Goal: Use online tool/utility: Utilize a website feature to perform a specific function

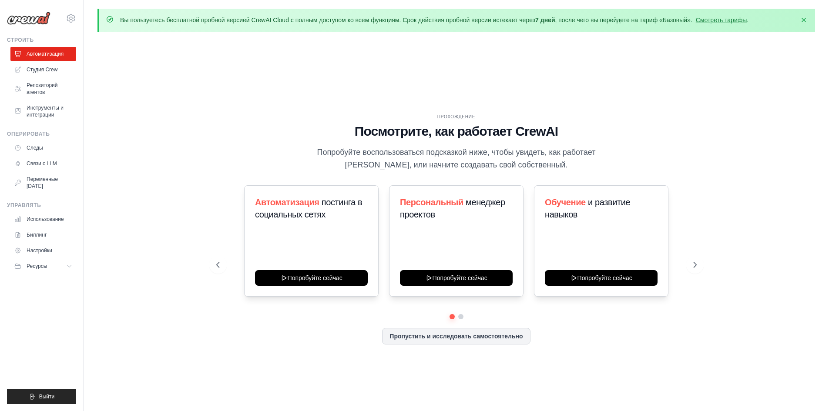
click at [461, 311] on div "Автоматизация постинга в социальных сетях Попробуйте сейчас Персональный менедж…" at bounding box center [456, 249] width 481 height 129
click at [461, 315] on button at bounding box center [461, 316] width 7 height 7
click at [152, 178] on div "ПРОХОЖДЕНИЕ Посмотрите, как работает CrewAI Попробуйте воспользоваться подсказк…" at bounding box center [457, 236] width 718 height 394
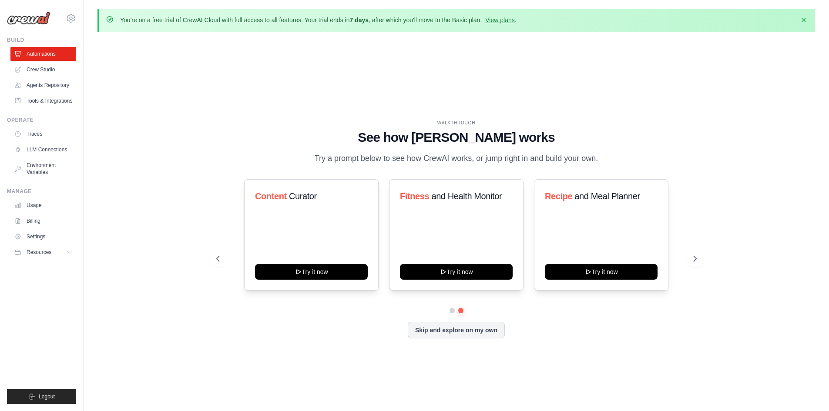
click at [300, 98] on div "WALKTHROUGH See how CrewAI works Try a prompt below to see how CrewAI works, or…" at bounding box center [457, 236] width 718 height 394
click at [40, 71] on link "Crew Studio" at bounding box center [44, 70] width 66 height 14
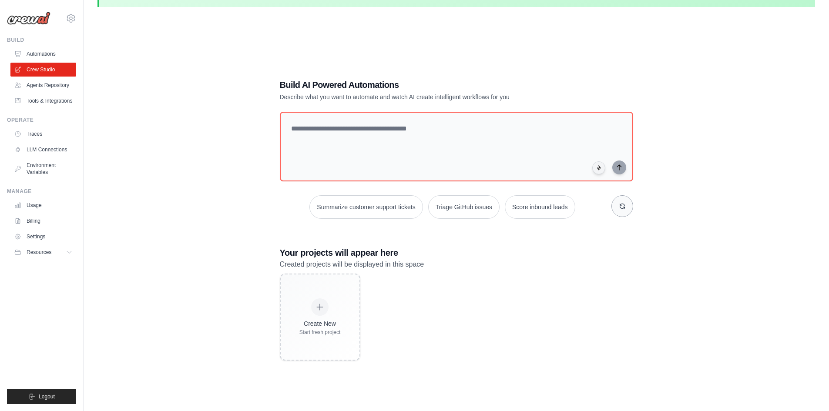
scroll to position [48, 0]
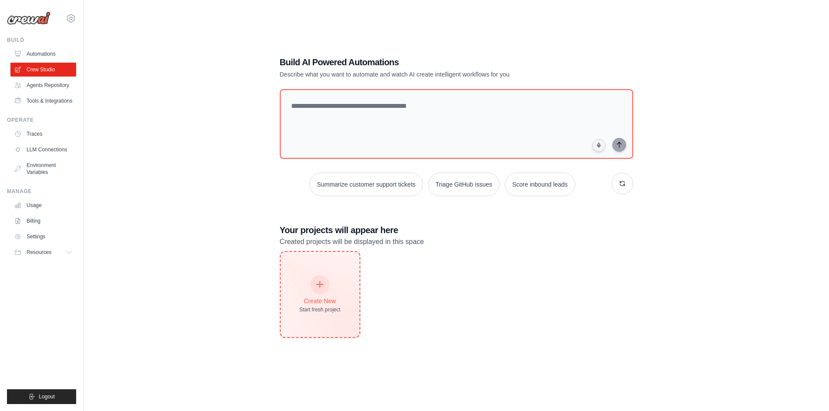
click at [317, 289] on div at bounding box center [319, 284] width 19 height 19
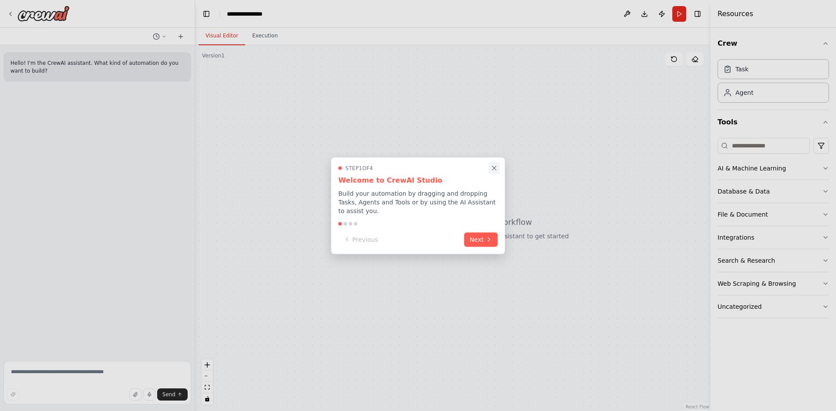
click at [498, 168] on button "Close walkthrough" at bounding box center [493, 167] width 11 height 11
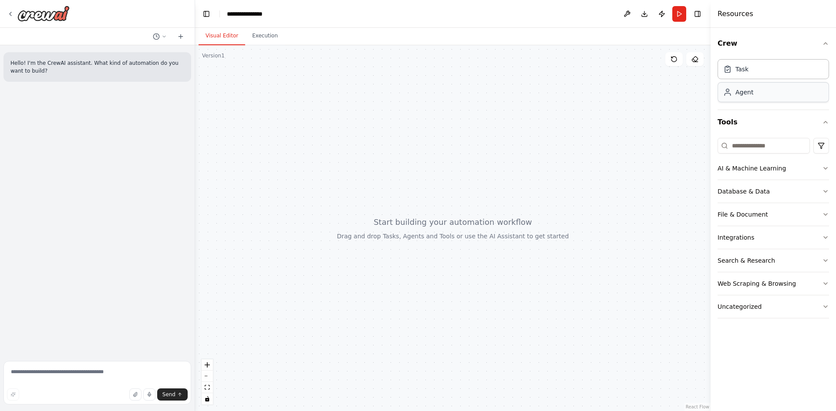
click at [773, 95] on div "Agent" at bounding box center [772, 92] width 111 height 20
click at [269, 38] on button "Execution" at bounding box center [265, 36] width 40 height 18
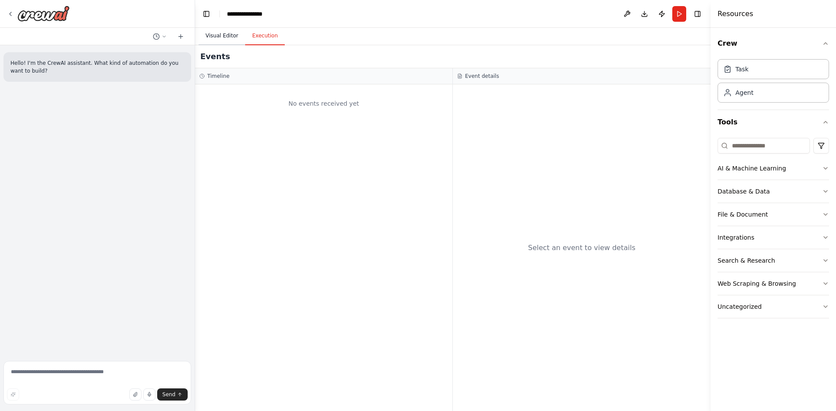
click at [224, 32] on button "Visual Editor" at bounding box center [222, 36] width 47 height 18
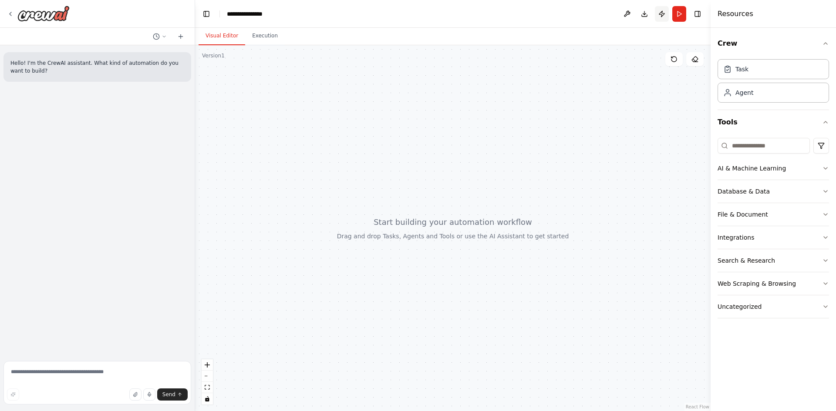
click at [657, 15] on button "Publish" at bounding box center [662, 14] width 14 height 16
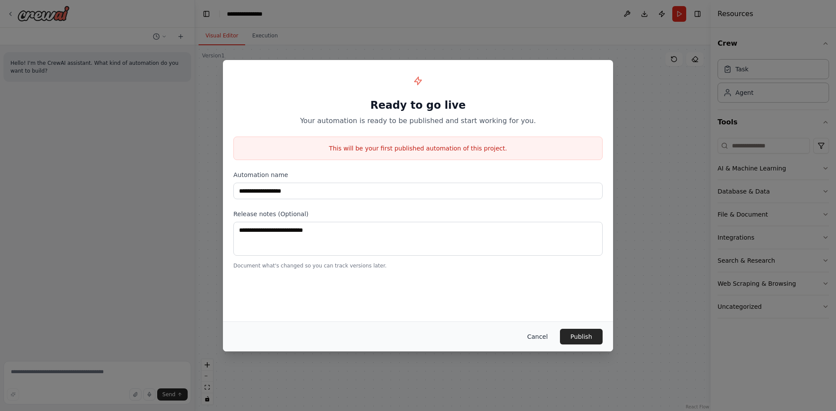
click at [540, 336] on button "Cancel" at bounding box center [537, 337] width 34 height 16
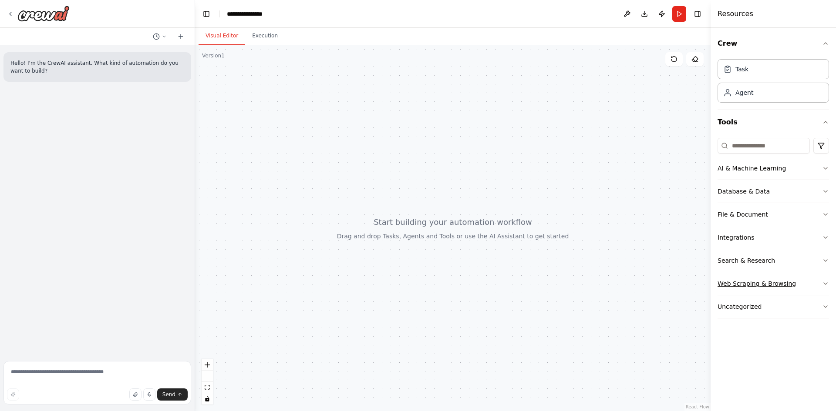
click at [816, 283] on button "Web Scraping & Browsing" at bounding box center [772, 284] width 111 height 23
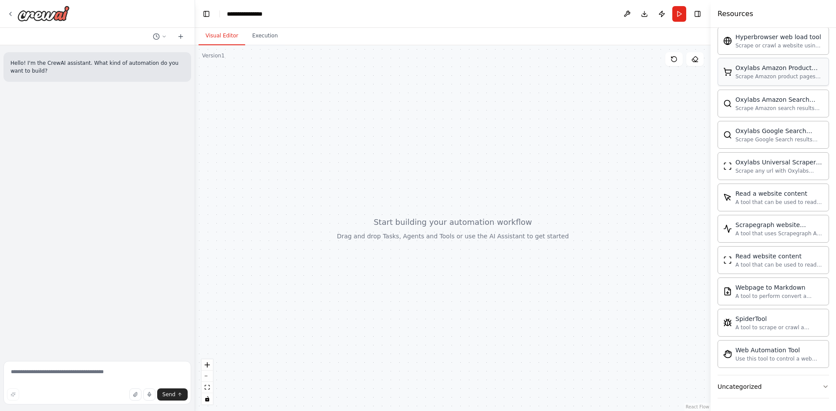
scroll to position [398, 0]
click at [772, 346] on div "Web Automation Tool" at bounding box center [779, 348] width 88 height 9
click at [771, 353] on div "Web Automation Tool" at bounding box center [779, 348] width 88 height 9
drag, startPoint x: 771, startPoint y: 353, endPoint x: 530, endPoint y: 283, distance: 250.6
click at [530, 283] on div "**********" at bounding box center [418, 205] width 836 height 411
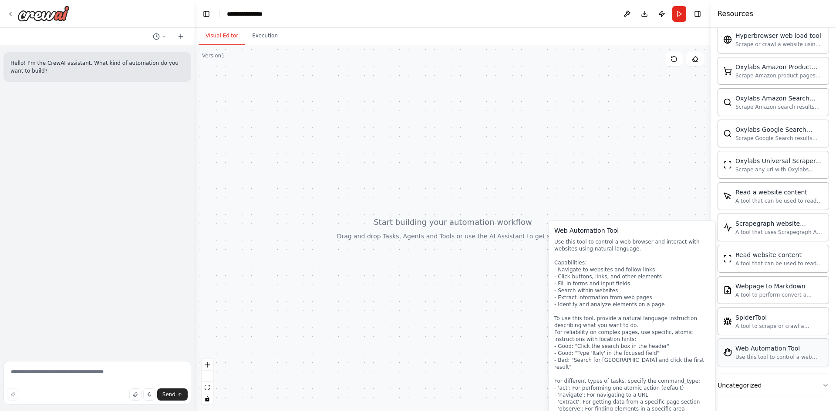
click at [769, 358] on div "Use this tool to control a web browser and interact with websites using natural…" at bounding box center [779, 357] width 88 height 7
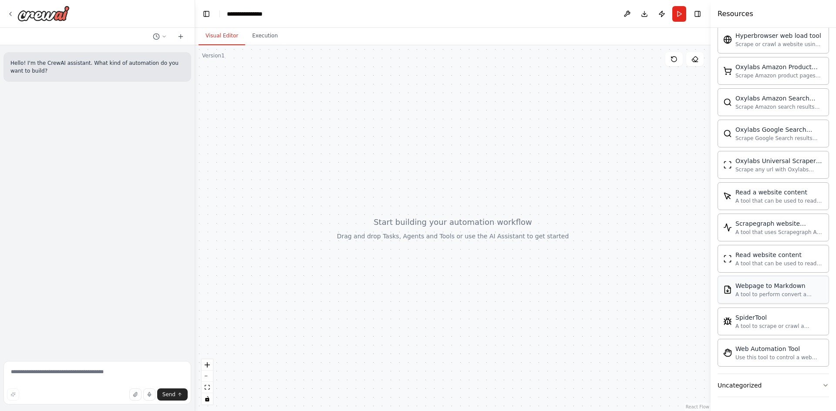
drag, startPoint x: 769, startPoint y: 358, endPoint x: 757, endPoint y: 303, distance: 56.3
click at [757, 303] on div "Browserbase web load tool Load webpages url in a headless browser using Browser…" at bounding box center [772, 132] width 111 height 470
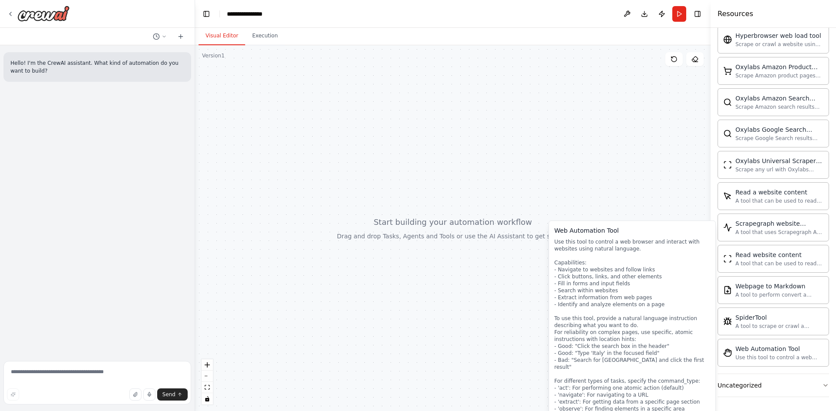
click at [594, 297] on div "Use this tool to control a web browser and interact with websites using natural…" at bounding box center [632, 326] width 156 height 174
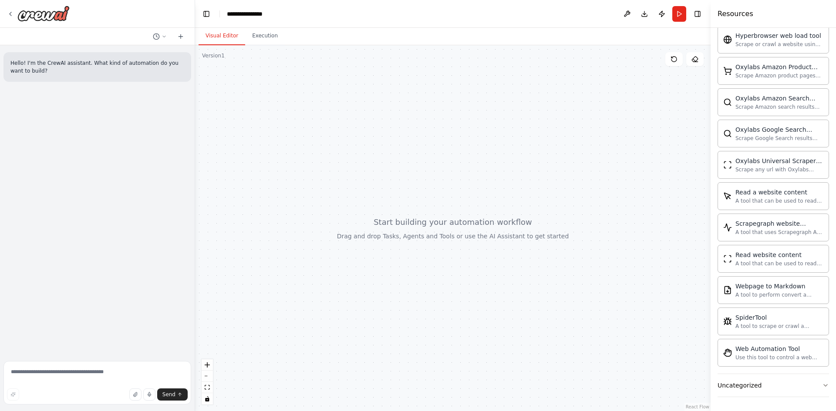
click at [413, 222] on div at bounding box center [452, 228] width 515 height 366
click at [15, 18] on div at bounding box center [38, 14] width 63 height 16
